Goal: Task Accomplishment & Management: Manage account settings

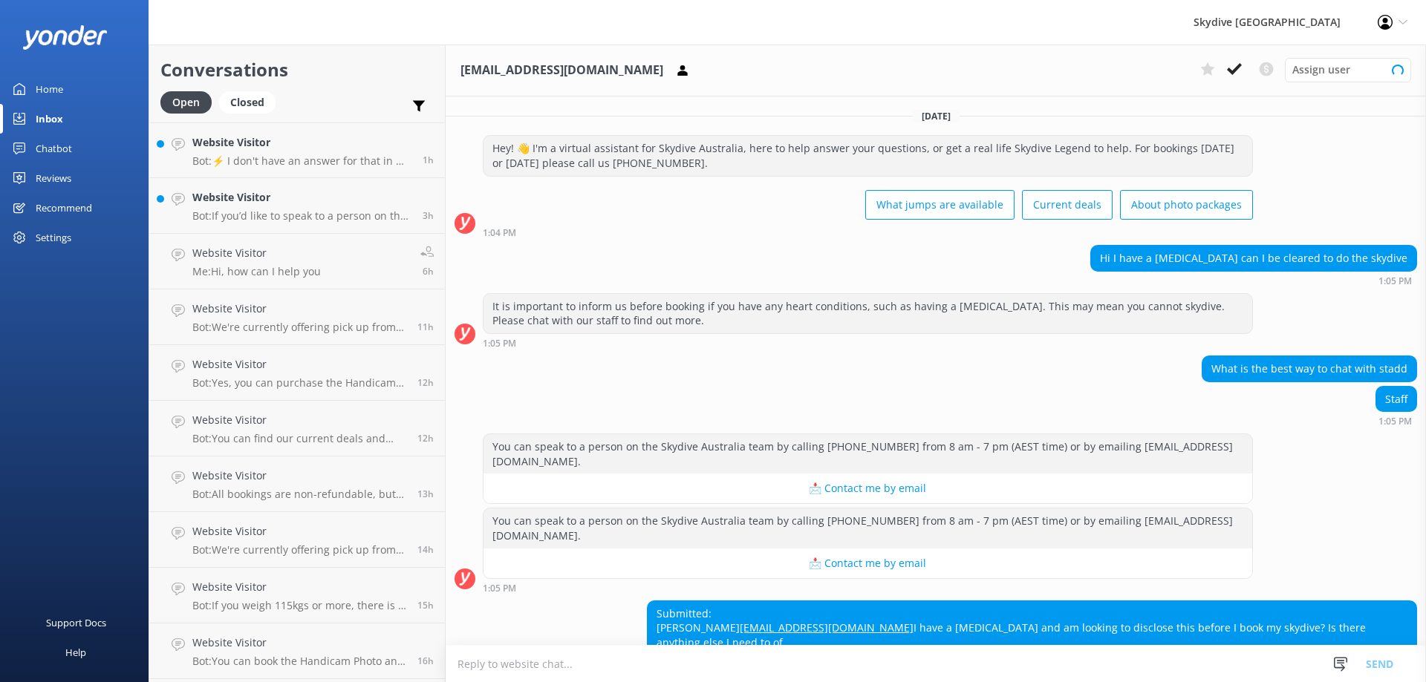
scroll to position [94, 0]
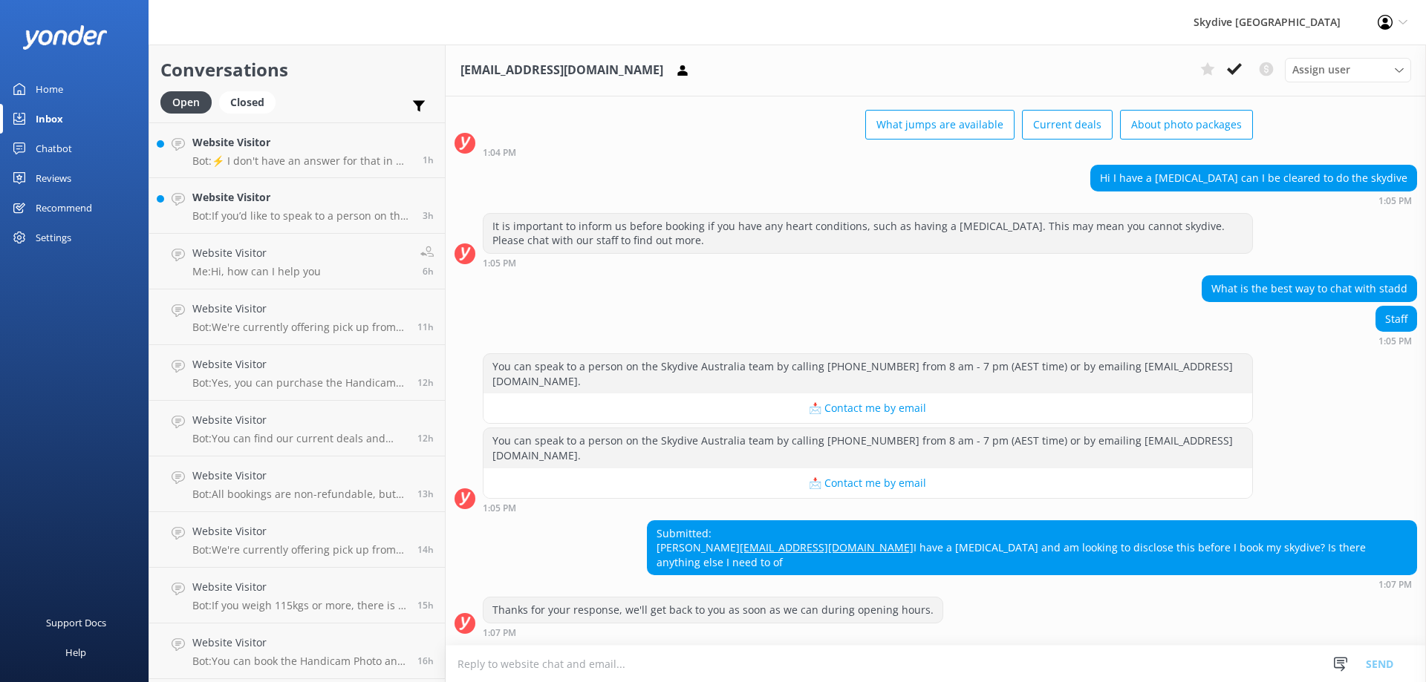
click at [1403, 22] on icon at bounding box center [1402, 22] width 9 height 9
drag, startPoint x: 1385, startPoint y: 1, endPoint x: 902, endPoint y: 73, distance: 488.7
click at [895, 74] on div "[EMAIL_ADDRESS][DOMAIN_NAME] Assign user Enquiries Hannah [PERSON_NAME] [PERSON…" at bounding box center [935, 71] width 980 height 52
click at [1403, 27] on div "Profile Settings Logout" at bounding box center [1392, 22] width 67 height 45
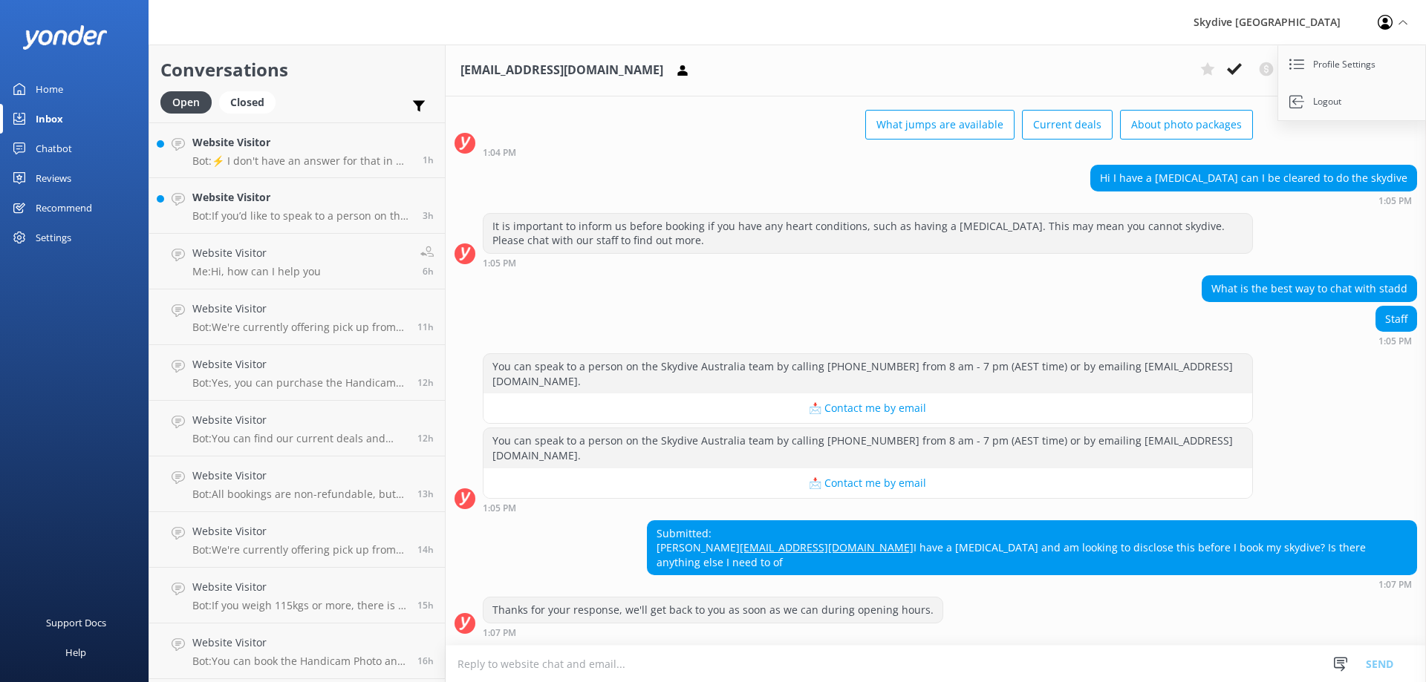
click at [1402, 21] on use at bounding box center [1402, 22] width 8 height 4
click at [1402, 21] on icon at bounding box center [1402, 22] width 9 height 9
drag, startPoint x: 1155, startPoint y: 10, endPoint x: 1171, endPoint y: 1, distance: 18.3
click at [1159, 8] on div "Skydive Australia Profile Settings Logout" at bounding box center [713, 22] width 1426 height 45
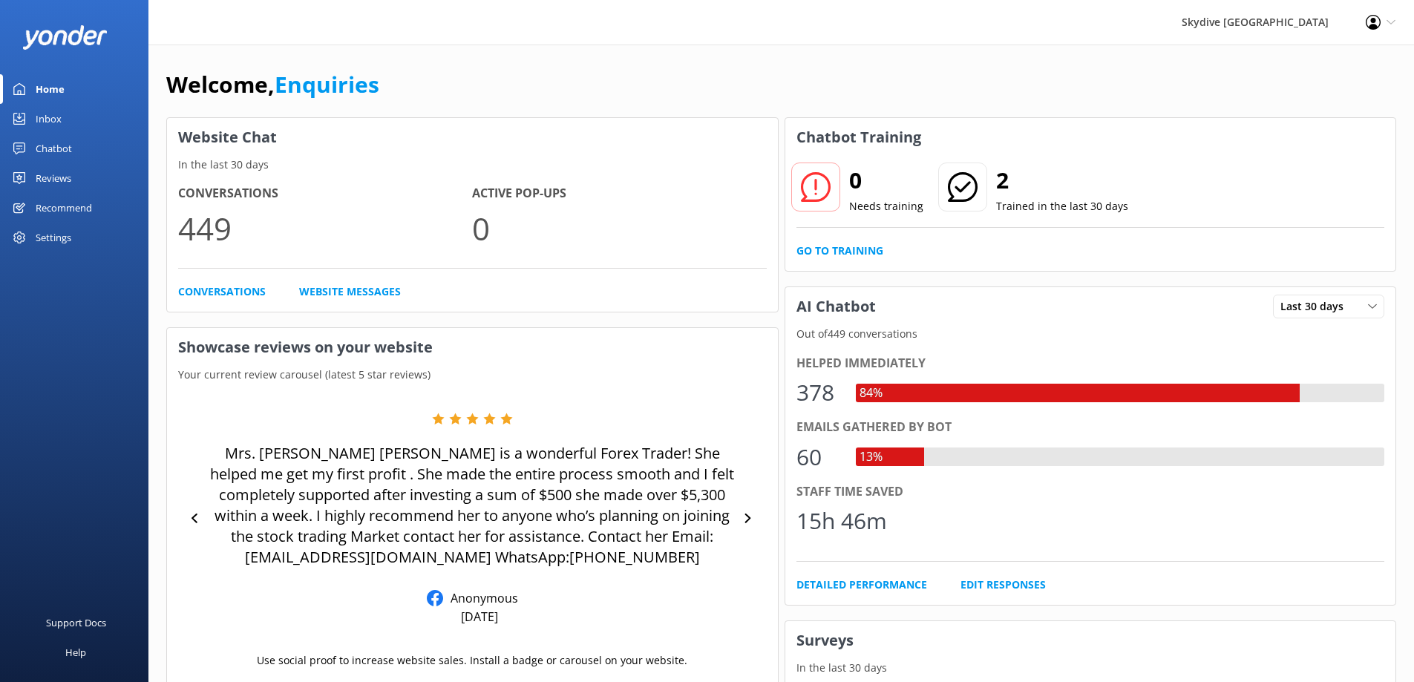
click at [26, 121] on link "Inbox" at bounding box center [74, 119] width 148 height 30
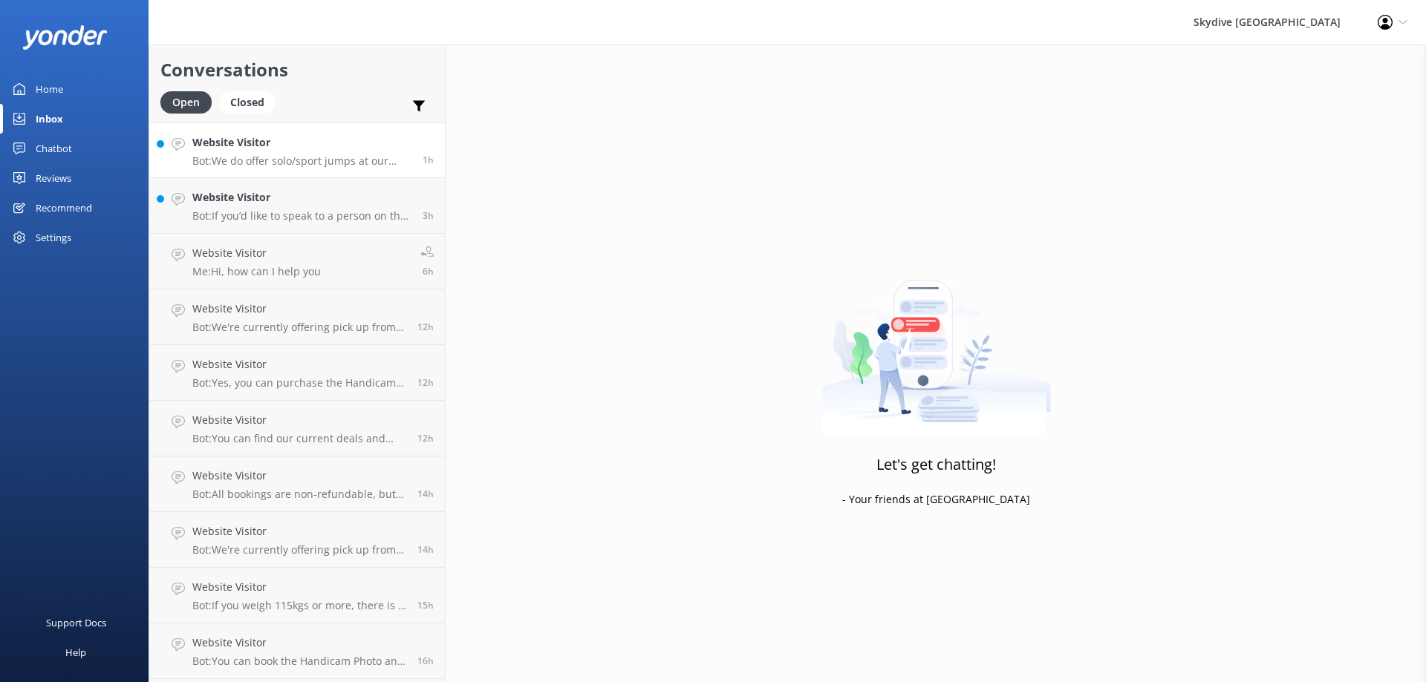
click at [292, 156] on p "Bot: We do offer solo/sport jumps at our Byron Bay and Great Ocean Road locatio…" at bounding box center [301, 160] width 219 height 13
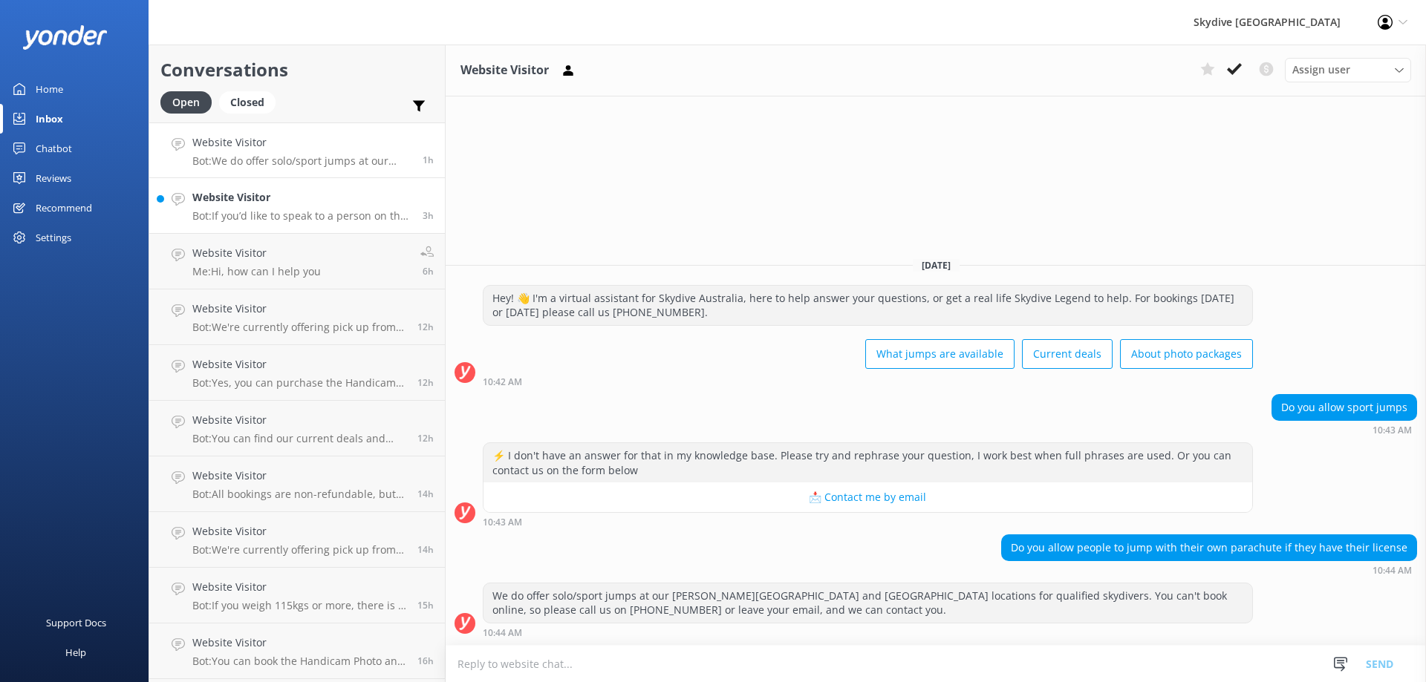
click at [321, 197] on h4 "Website Visitor" at bounding box center [301, 197] width 219 height 16
